Goal: Task Accomplishment & Management: Use online tool/utility

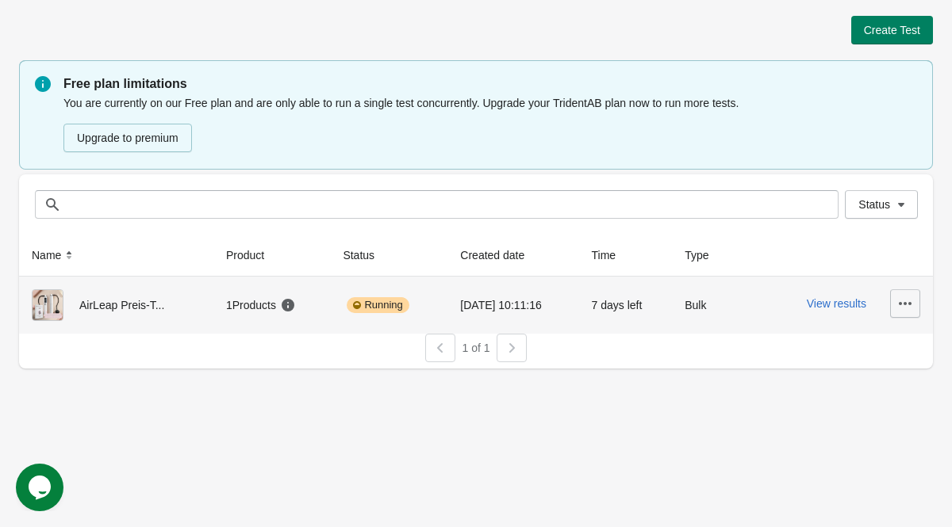
click at [903, 301] on icon "button" at bounding box center [905, 304] width 16 height 16
click at [891, 415] on span "Finish" at bounding box center [892, 410] width 32 height 16
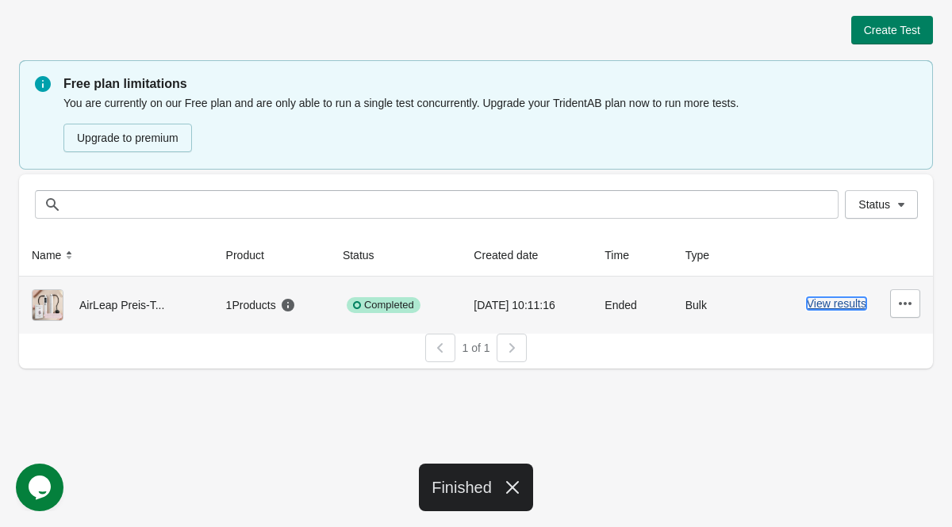
click at [816, 304] on button "View results" at bounding box center [836, 303] width 59 height 13
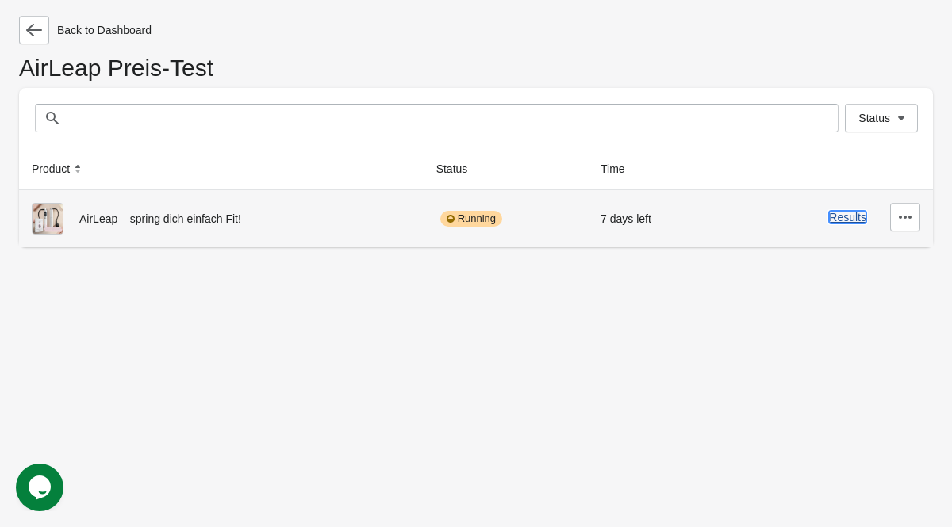
click at [834, 220] on button "Results" at bounding box center [847, 217] width 37 height 13
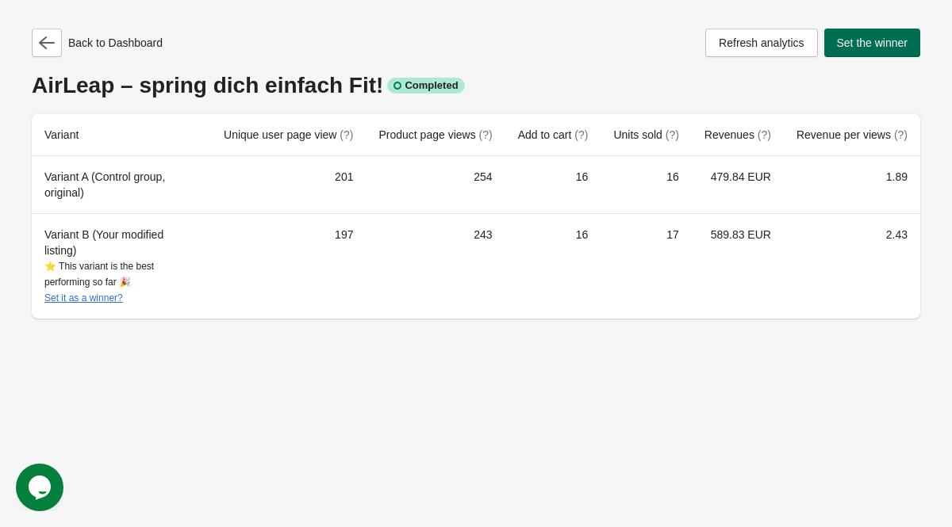
click at [867, 40] on span "Set the winner" at bounding box center [872, 42] width 71 height 13
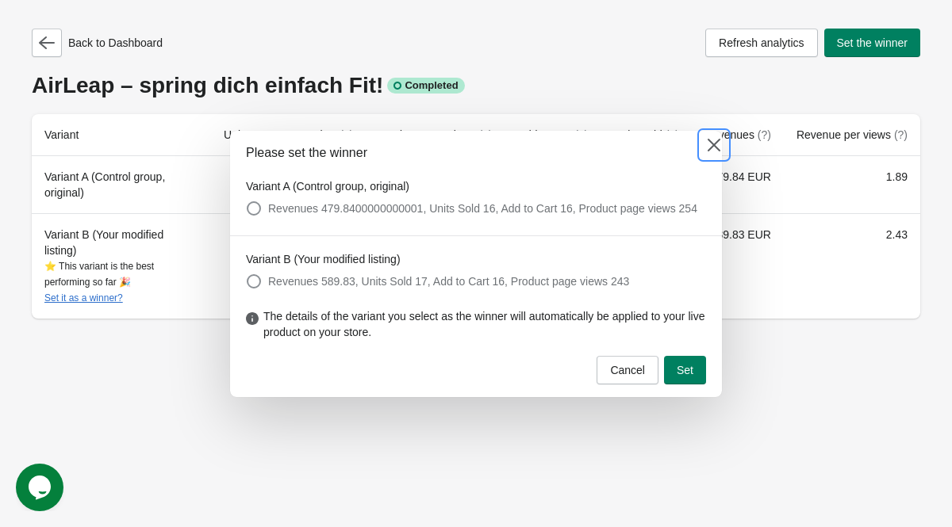
drag, startPoint x: 706, startPoint y: 138, endPoint x: 703, endPoint y: 151, distance: 13.9
click at [706, 138] on icon at bounding box center [714, 145] width 16 height 16
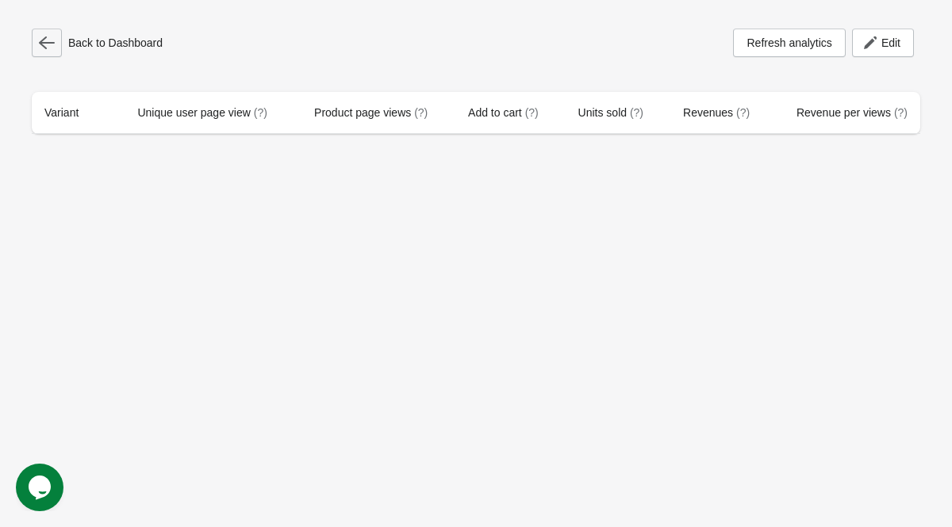
click at [63, 40] on div "Back to Dashboard" at bounding box center [97, 43] width 131 height 29
click at [55, 41] on button "button" at bounding box center [47, 43] width 30 height 29
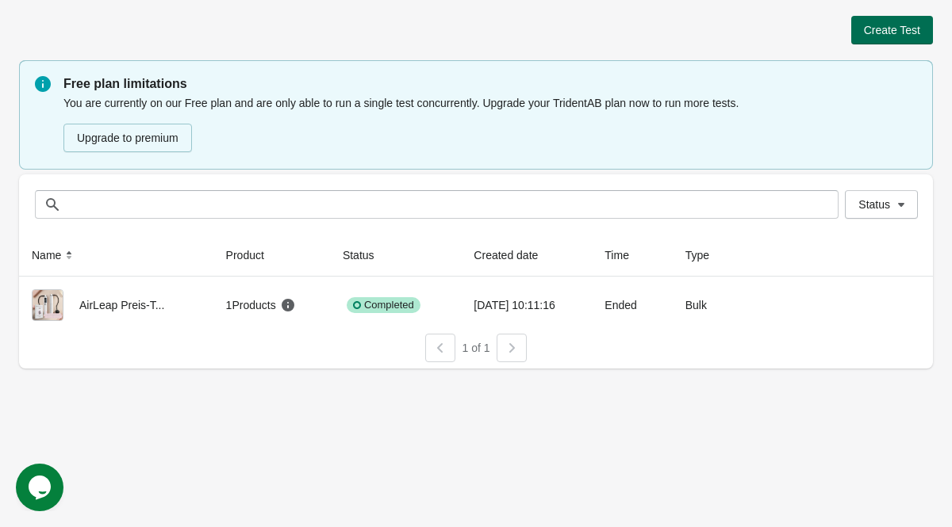
click at [915, 30] on span "Create Test" at bounding box center [892, 30] width 56 height 13
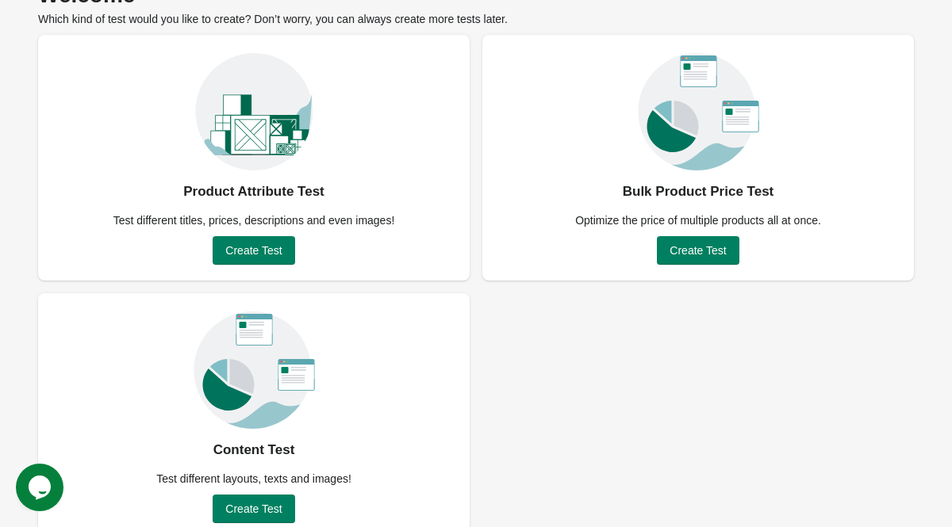
scroll to position [113, 0]
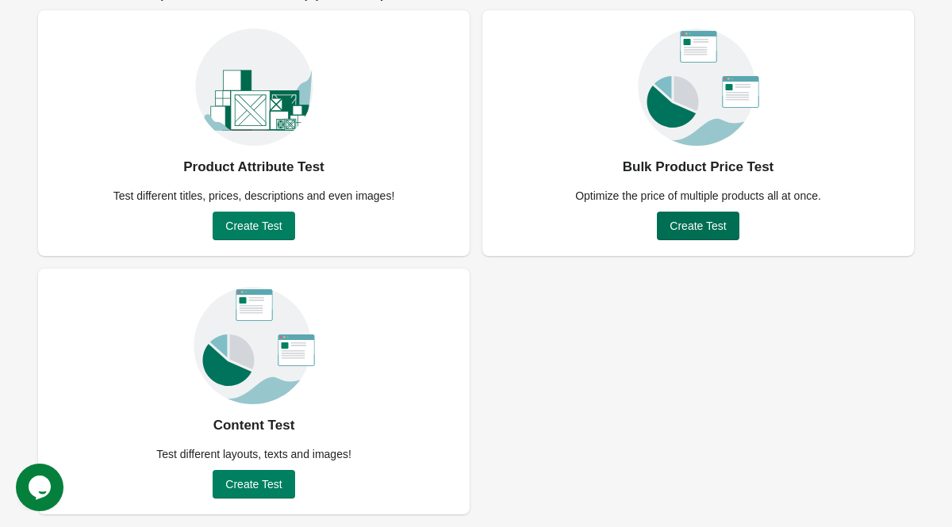
click at [685, 231] on span "Create Test" at bounding box center [697, 226] width 56 height 13
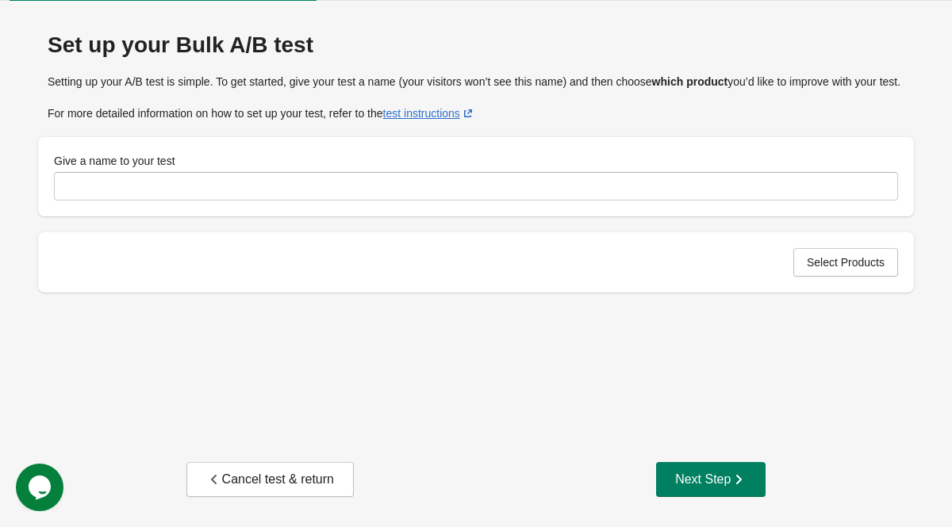
scroll to position [41, 0]
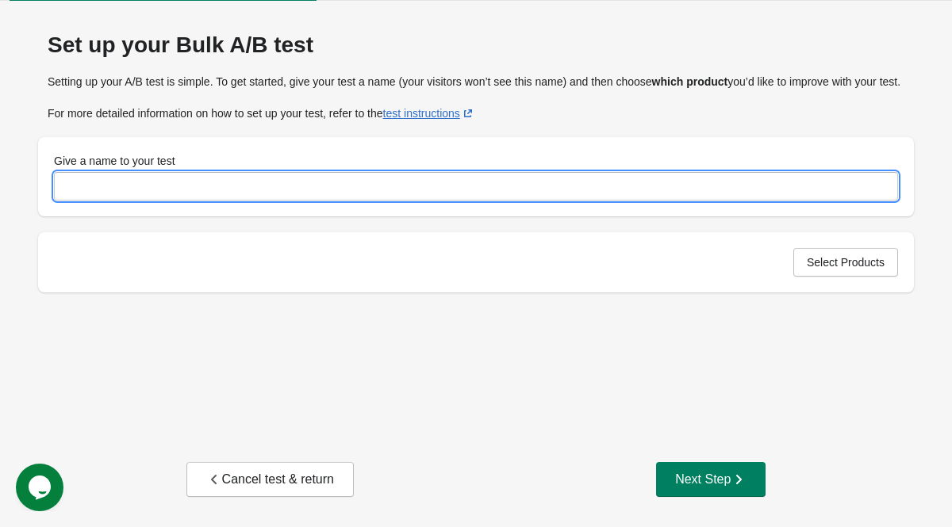
click at [323, 201] on input "Give a name to your test" at bounding box center [476, 186] width 844 height 29
type input "*"
type input "**********"
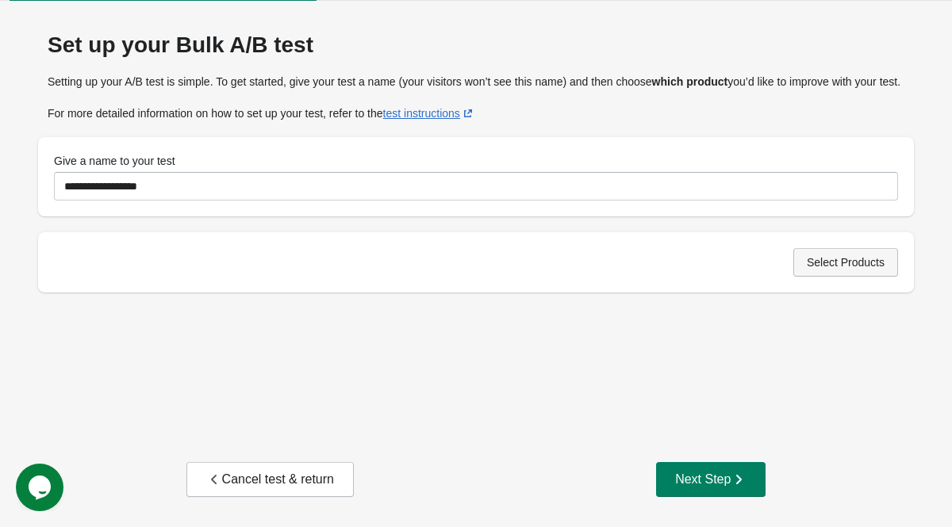
click at [823, 277] on button "Select Products" at bounding box center [845, 262] width 105 height 29
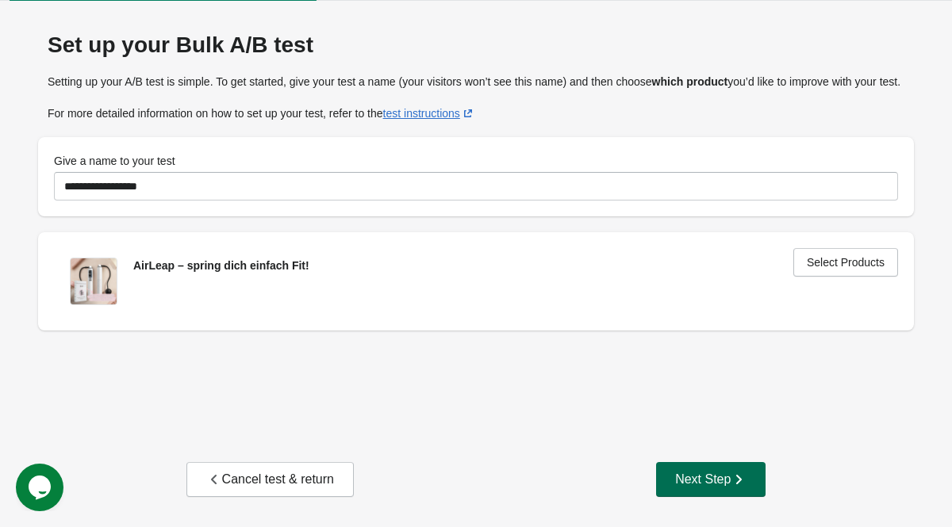
click at [709, 489] on button "Next Step" at bounding box center [710, 479] width 109 height 35
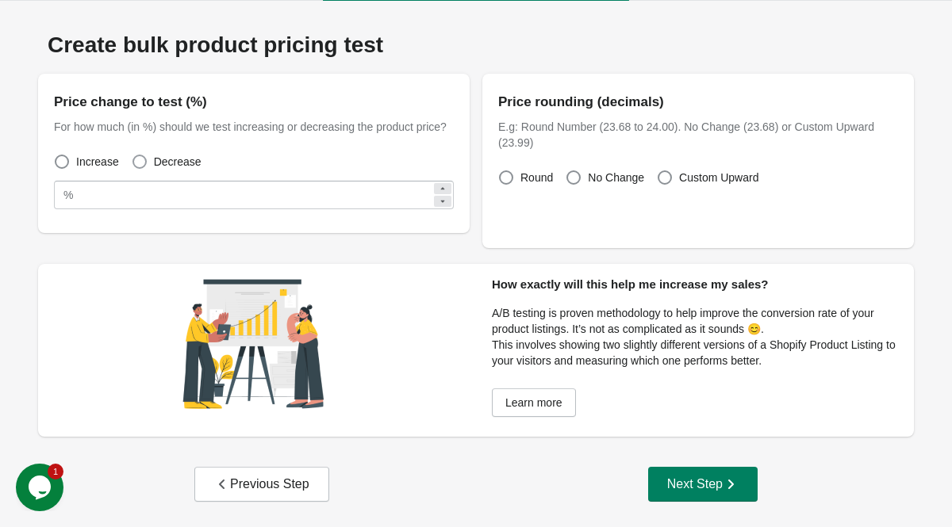
click at [141, 169] on span at bounding box center [139, 162] width 14 height 14
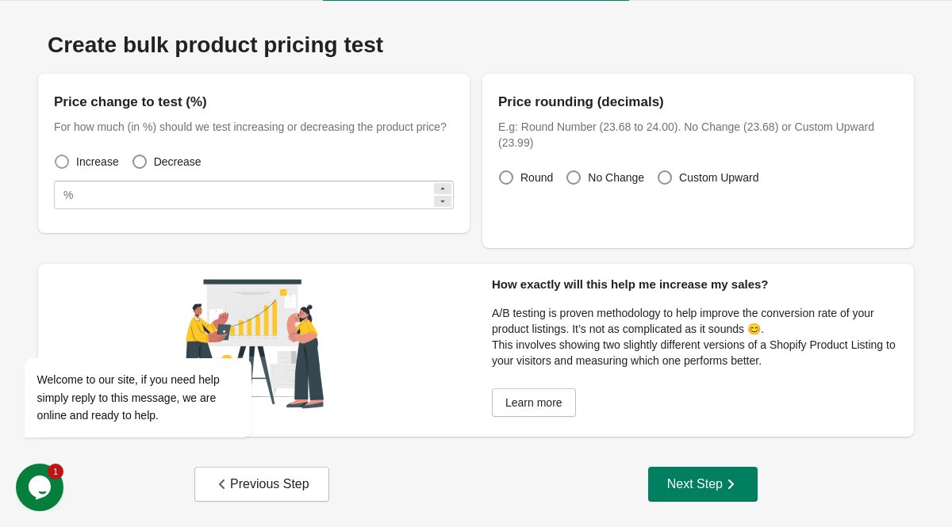
click at [69, 170] on span at bounding box center [62, 162] width 16 height 16
click at [140, 169] on span at bounding box center [139, 162] width 14 height 14
click at [274, 215] on div "Welcome to our site, if you need help simply reply to this message, we are onli…" at bounding box center [159, 332] width 286 height 241
click at [667, 181] on span at bounding box center [665, 178] width 14 height 14
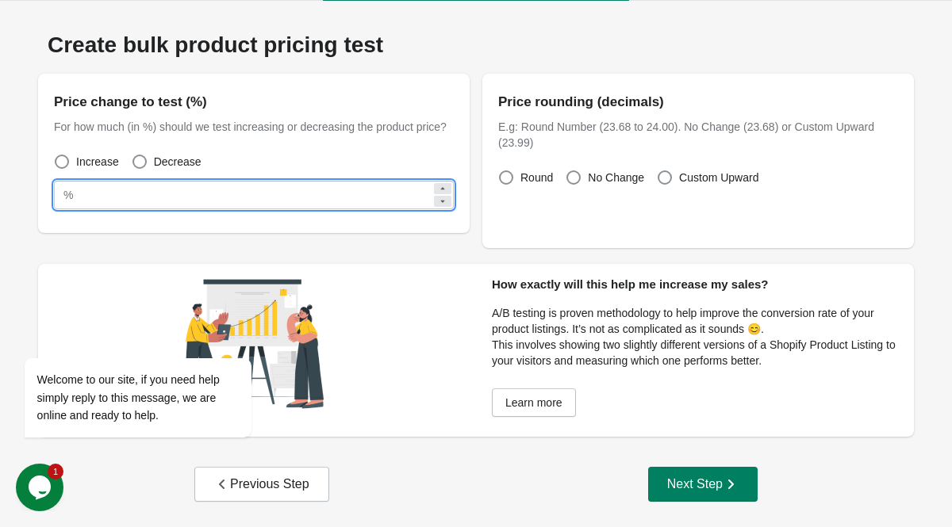
click at [169, 207] on input "**" at bounding box center [255, 195] width 352 height 29
click at [37, 479] on icon "Chat widget" at bounding box center [40, 488] width 22 height 24
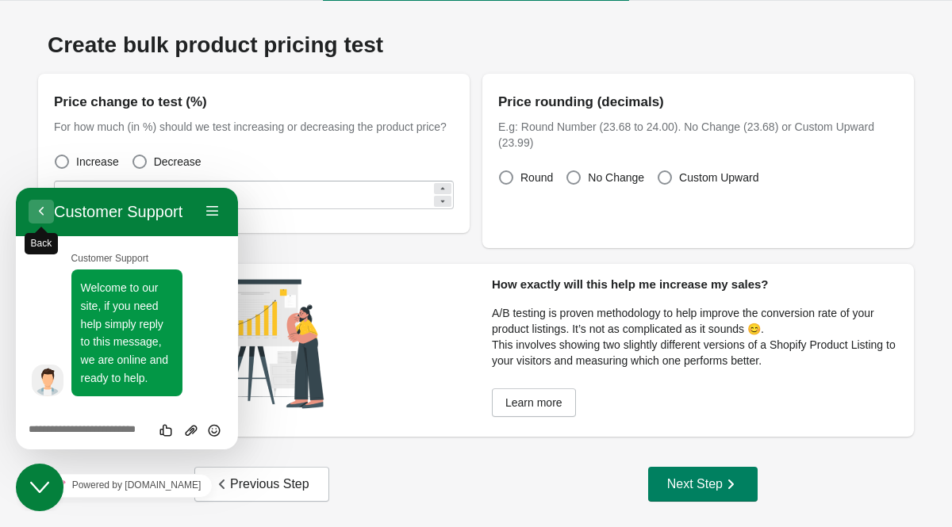
click at [46, 206] on button "Back" at bounding box center [41, 212] width 25 height 24
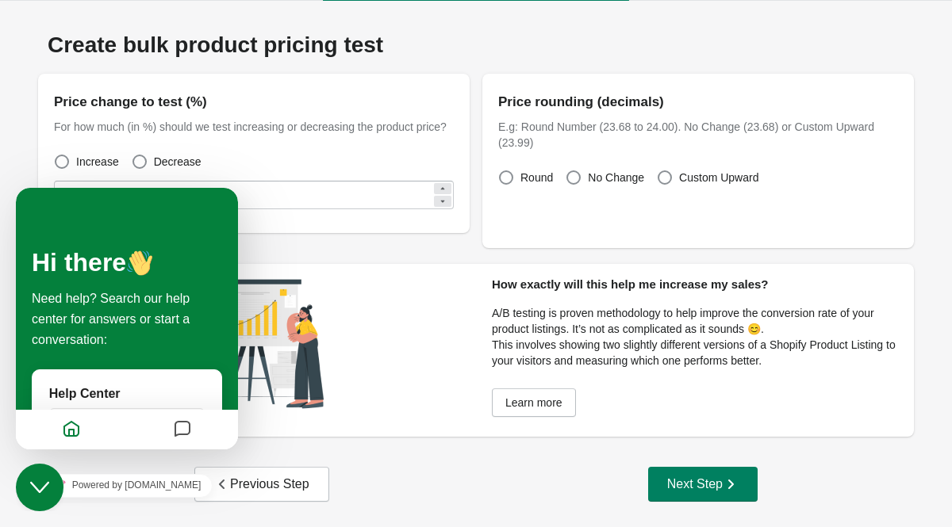
click at [33, 161] on div "Create bulk product pricing test Price change to test (%) For how much (in %) s…" at bounding box center [476, 230] width 914 height 427
click at [47, 466] on button "Close Chat This icon closes the chat window." at bounding box center [40, 488] width 48 height 48
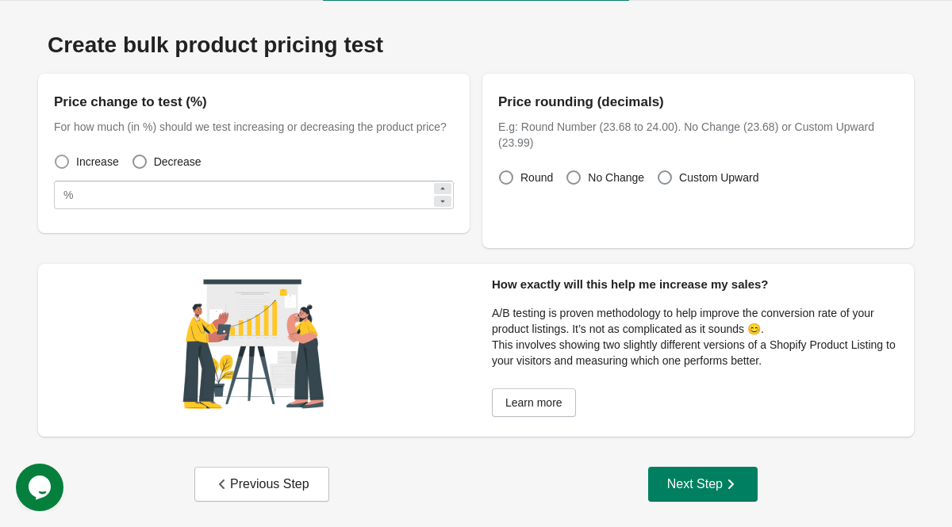
click at [62, 169] on span at bounding box center [62, 162] width 14 height 14
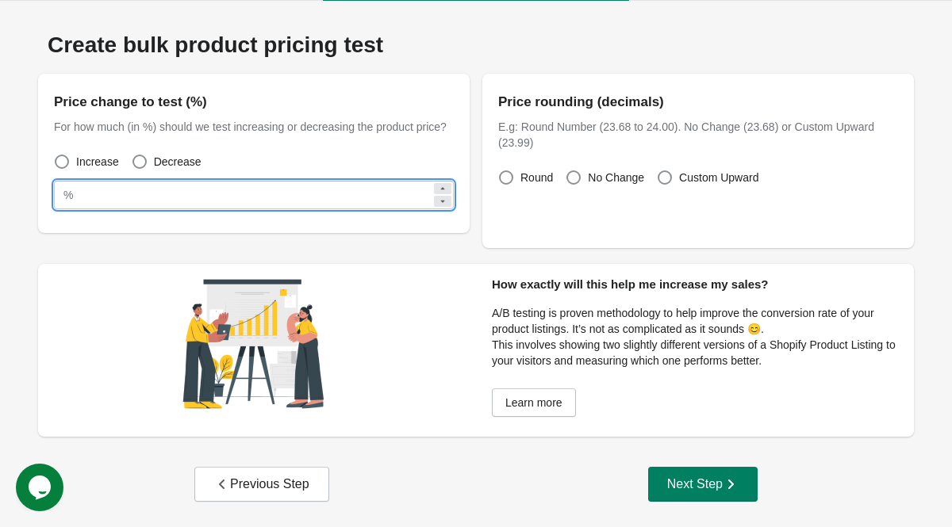
click at [127, 209] on input "**" at bounding box center [255, 195] width 352 height 29
type input "*"
paste input "*****"
type input "*****"
click at [420, 33] on div "Create bulk product pricing test" at bounding box center [476, 45] width 876 height 25
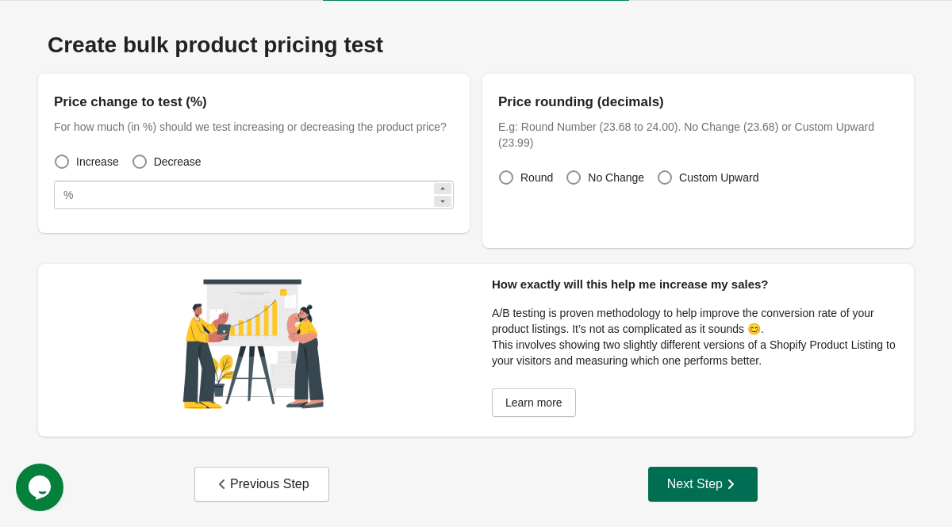
click at [674, 489] on div "Next Step" at bounding box center [702, 485] width 71 height 16
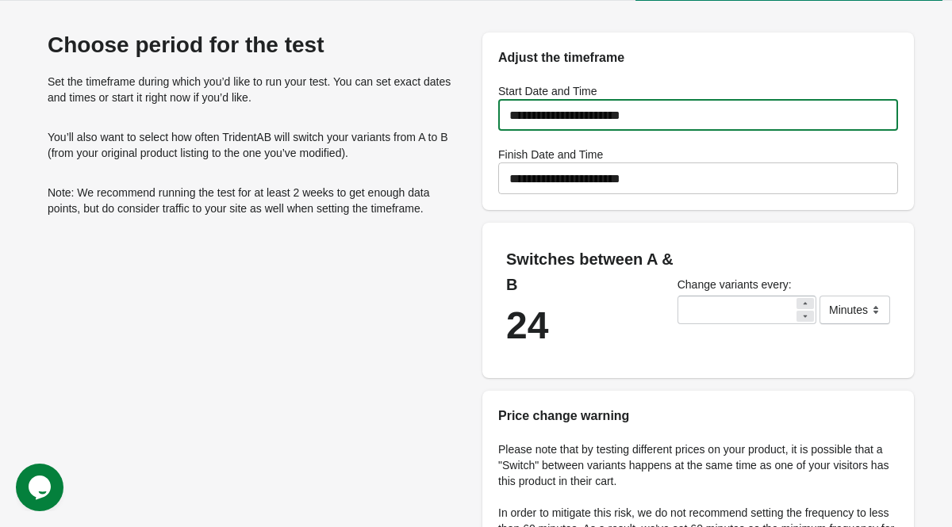
click at [707, 117] on input "**********" at bounding box center [698, 115] width 400 height 44
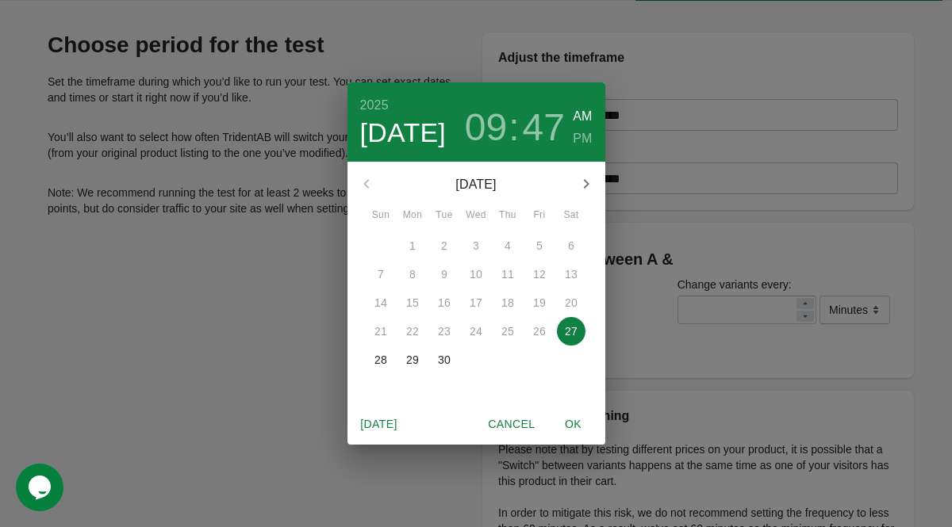
click at [568, 328] on p "27" at bounding box center [571, 332] width 13 height 16
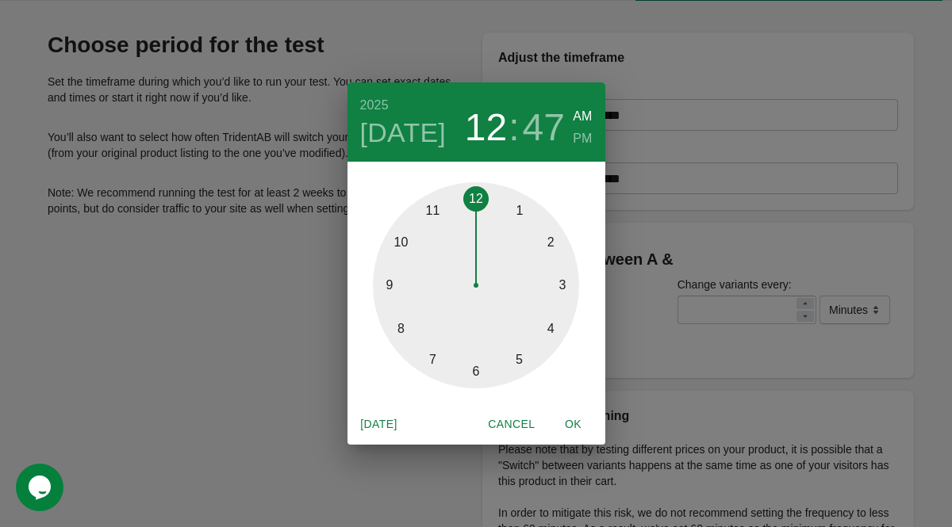
drag, startPoint x: 391, startPoint y: 283, endPoint x: 474, endPoint y: 215, distance: 107.0
click at [474, 215] on div at bounding box center [476, 285] width 206 height 206
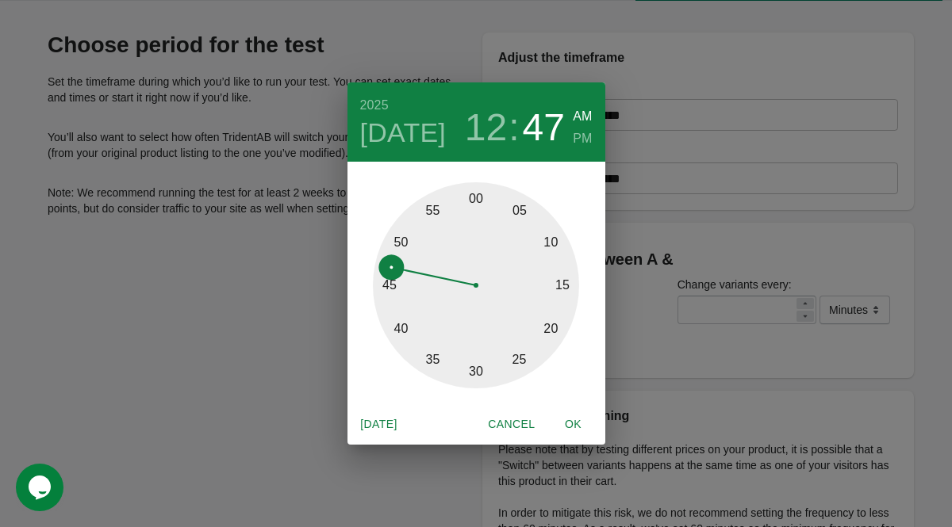
click at [476, 214] on div at bounding box center [476, 285] width 206 height 206
type input "**********"
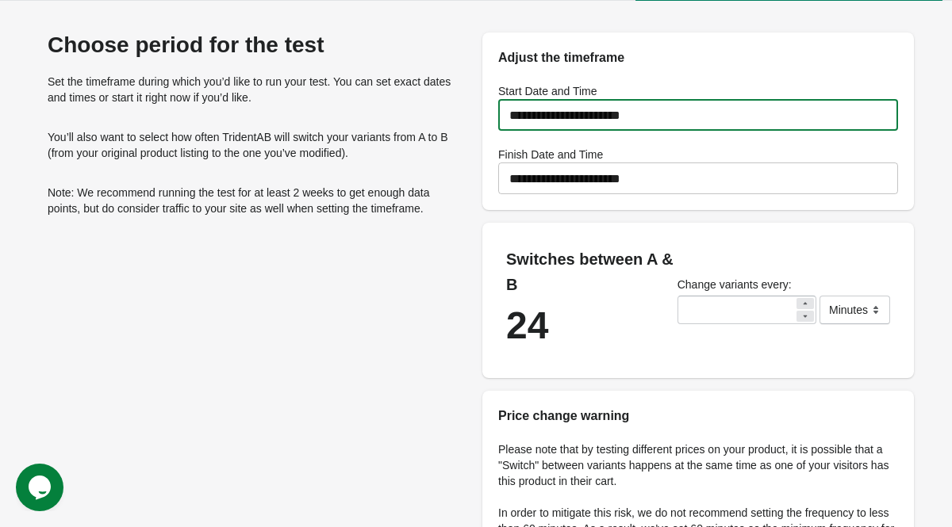
click at [669, 121] on input "**********" at bounding box center [698, 115] width 400 height 44
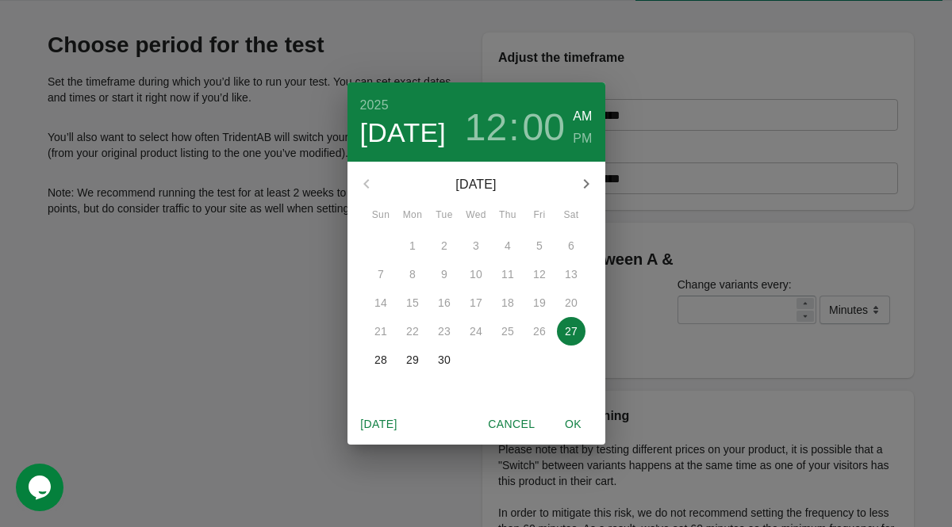
click at [504, 42] on div "2025 Sep 27 12 : 00 AM PM September 2025 Sun Mon Tue Wed Thu Fri Sat 31 1 2 3 4…" at bounding box center [476, 263] width 952 height 527
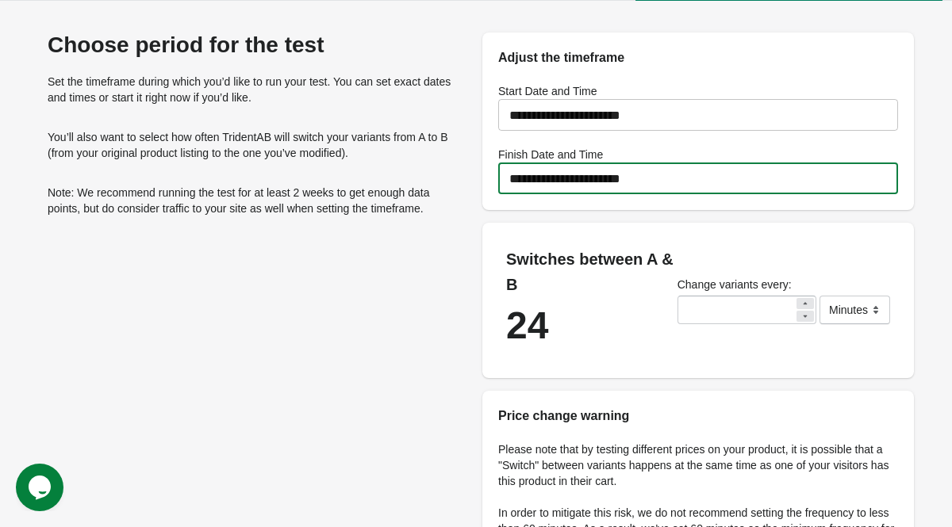
click at [639, 179] on input "**********" at bounding box center [698, 178] width 400 height 44
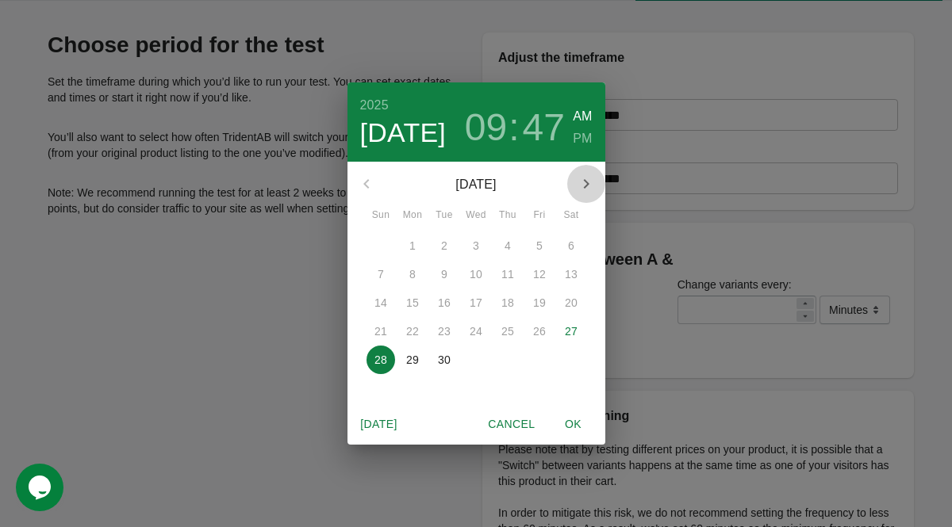
click at [587, 186] on icon "button" at bounding box center [586, 184] width 6 height 10
click at [579, 273] on span "11" at bounding box center [571, 275] width 29 height 16
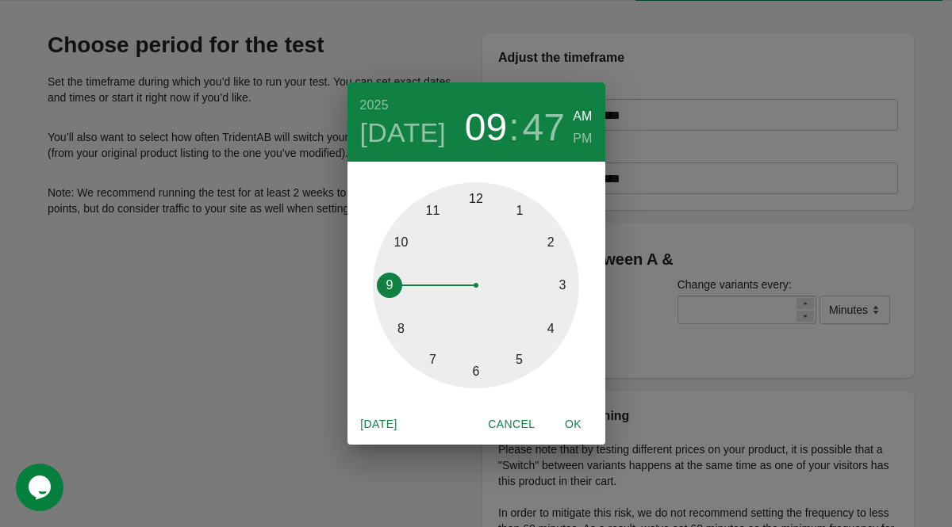
click at [474, 200] on div at bounding box center [476, 285] width 206 height 206
type input "**********"
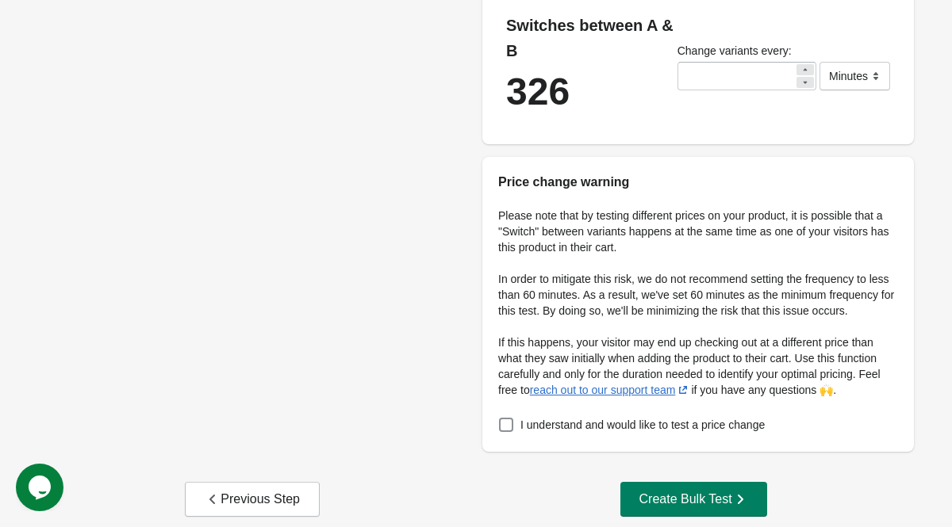
scroll to position [278, 0]
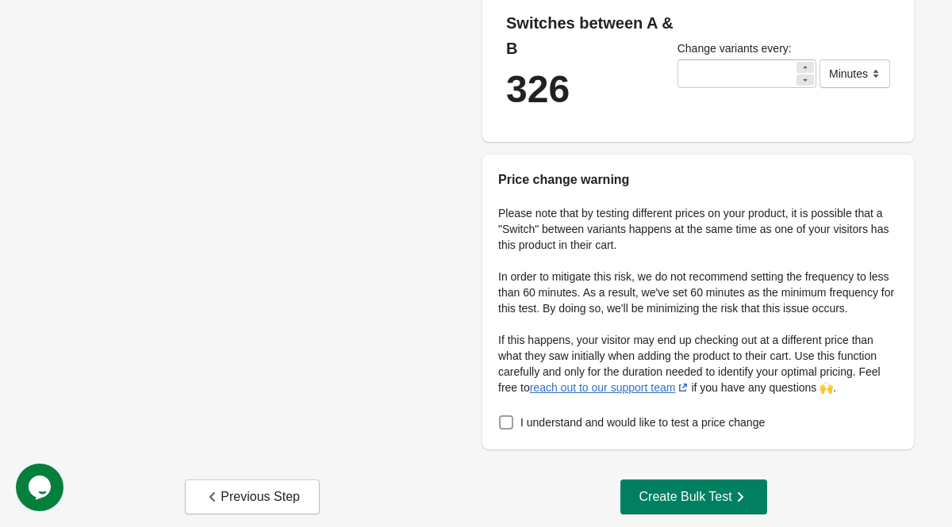
click at [509, 430] on span at bounding box center [506, 423] width 14 height 14
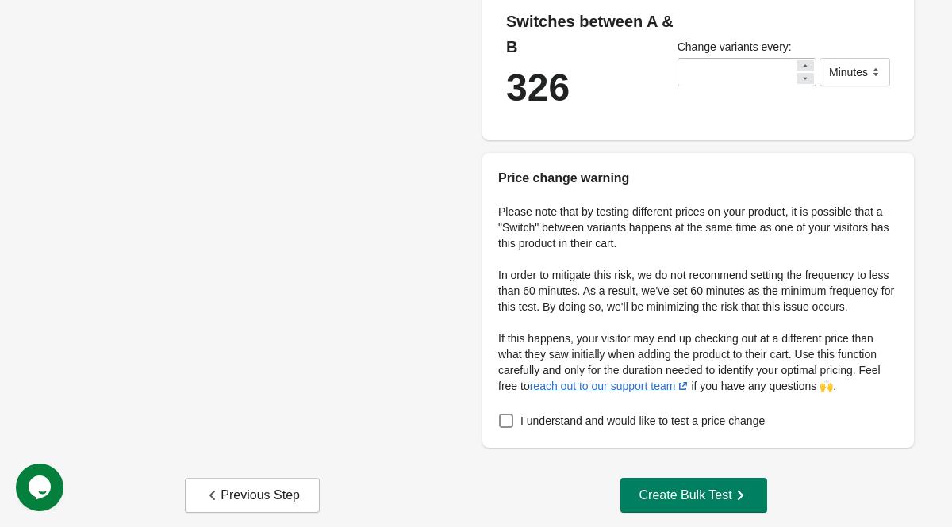
scroll to position [311, 0]
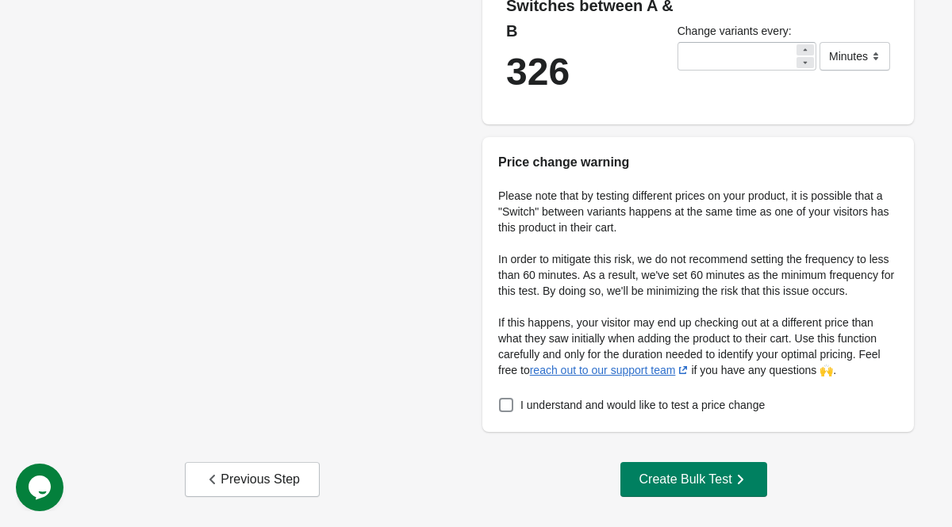
click at [680, 478] on div "Create Bulk Test" at bounding box center [693, 480] width 109 height 16
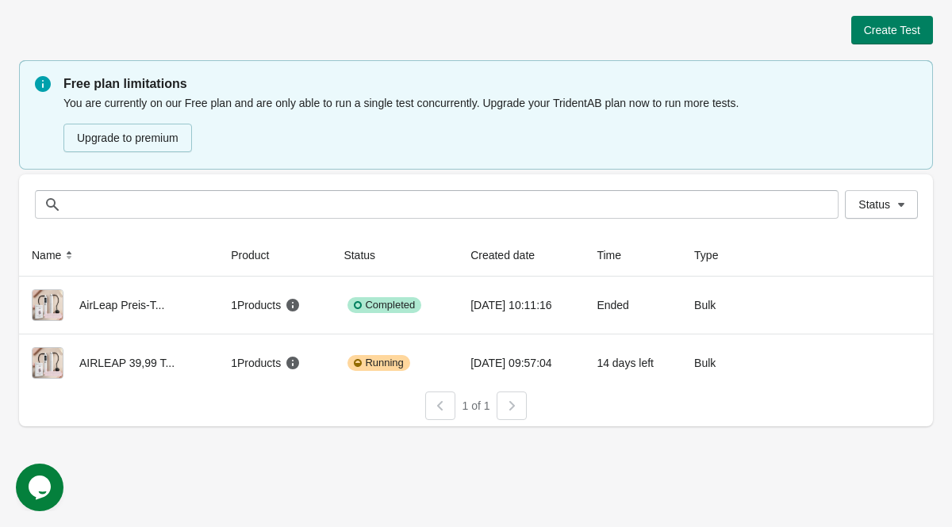
click at [366, 29] on div "Create Test" at bounding box center [476, 30] width 914 height 29
